Goal: Task Accomplishment & Management: Manage account settings

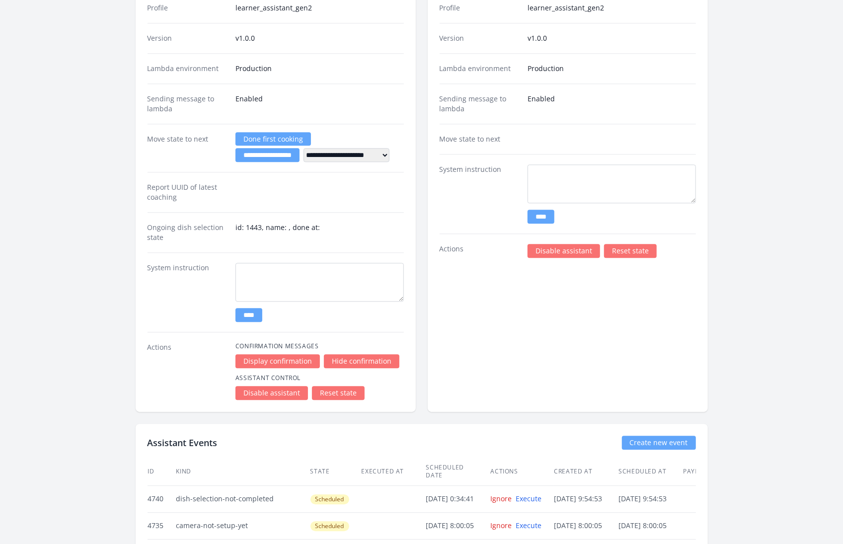
scroll to position [1593, 0]
click at [342, 385] on link "Reset state" at bounding box center [338, 392] width 53 height 14
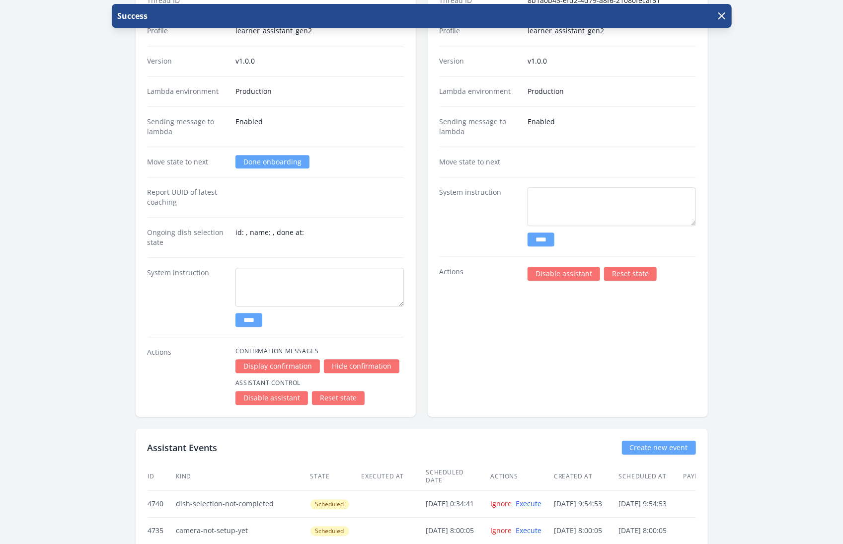
scroll to position [1571, 0]
click at [623, 266] on link "Reset state" at bounding box center [630, 273] width 53 height 14
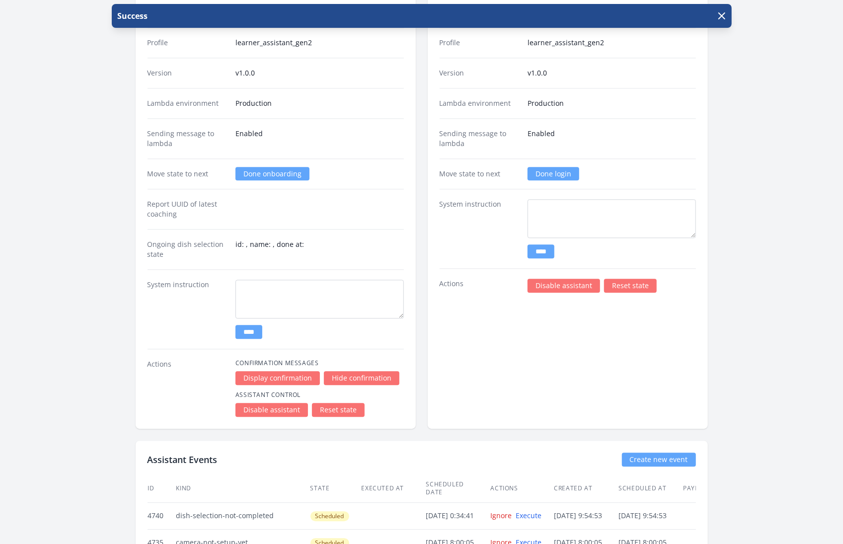
scroll to position [1558, 0]
click at [551, 167] on link "Done login" at bounding box center [553, 173] width 52 height 13
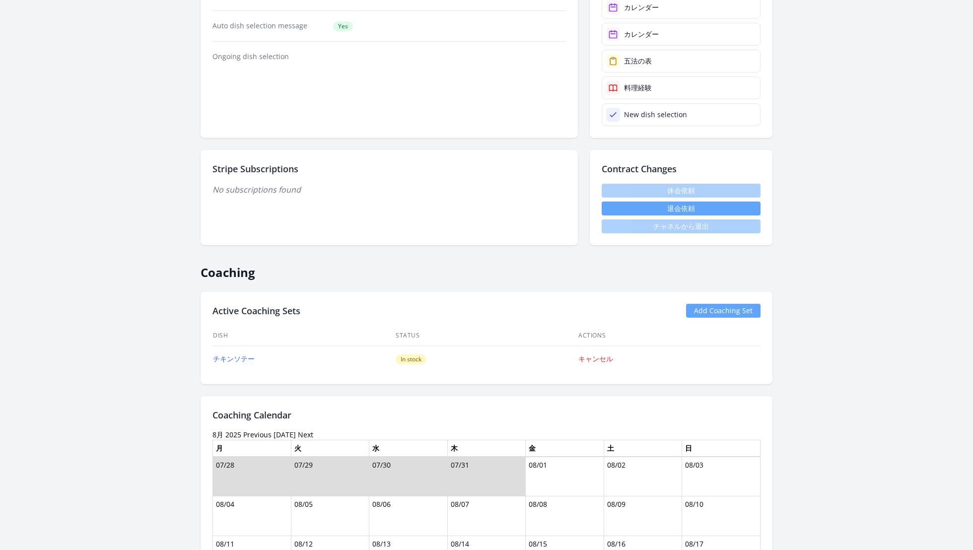
scroll to position [242, 0]
